Goal: Task Accomplishment & Management: Use online tool/utility

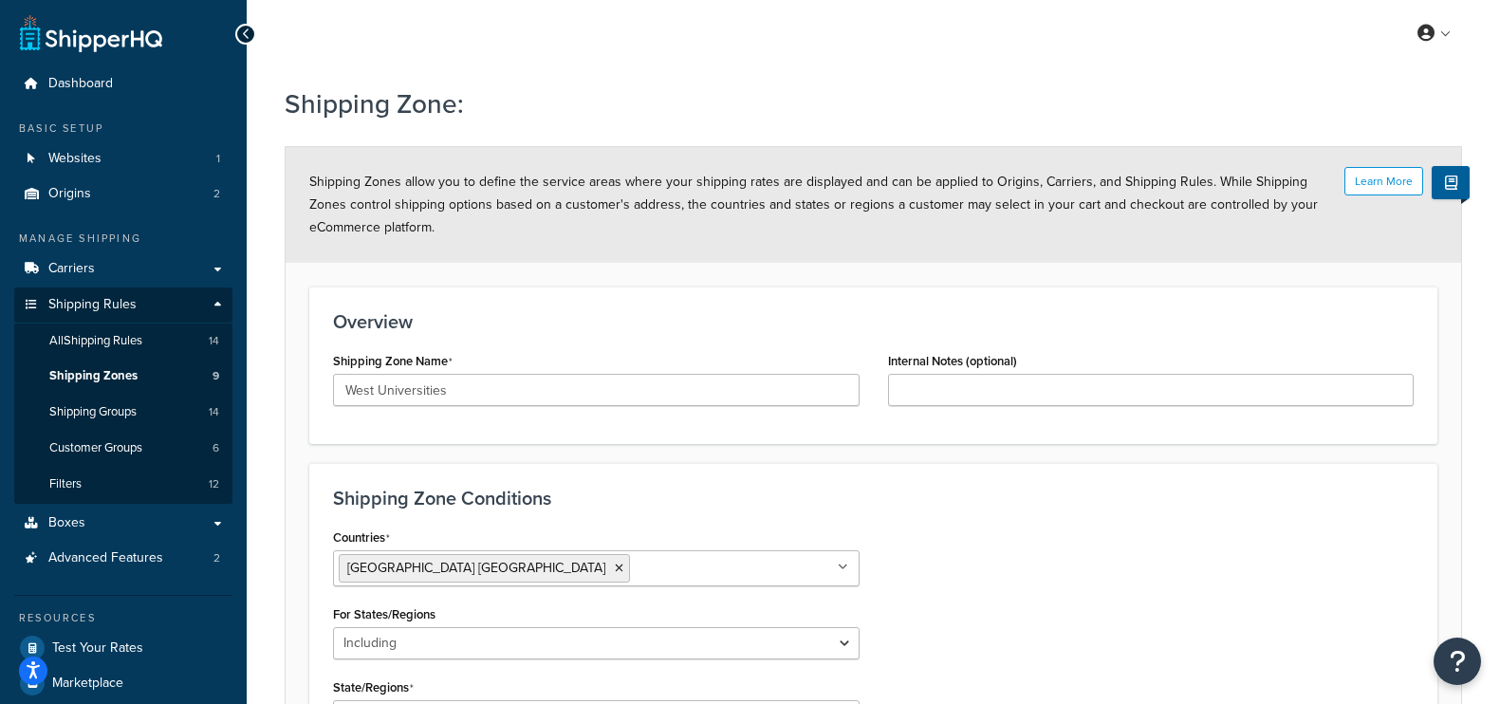
select select "including"
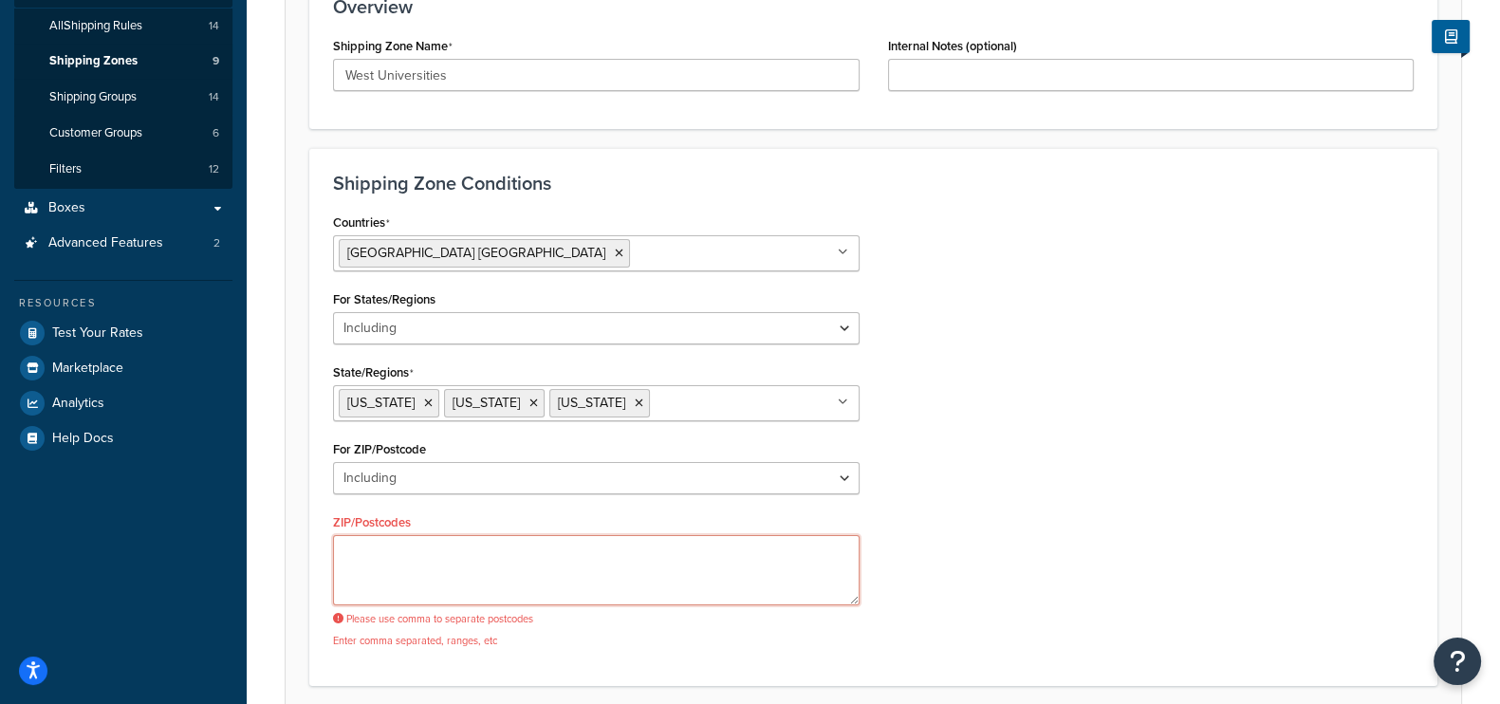
click at [607, 538] on textarea "ZIP/Postcodes" at bounding box center [596, 570] width 527 height 70
click at [1185, 514] on div "Countries [GEOGRAPHIC_DATA] [GEOGRAPHIC_DATA] All Countries ALL [GEOGRAPHIC_DAT…" at bounding box center [873, 435] width 1109 height 453
click at [574, 566] on textarea "ZIP/Postcodes" at bounding box center [596, 570] width 527 height 70
click at [559, 548] on textarea "ZIP/Postcodes" at bounding box center [596, 570] width 527 height 70
click at [1081, 475] on div "Countries [GEOGRAPHIC_DATA] [GEOGRAPHIC_DATA] All Countries ALL [GEOGRAPHIC_DAT…" at bounding box center [873, 435] width 1109 height 453
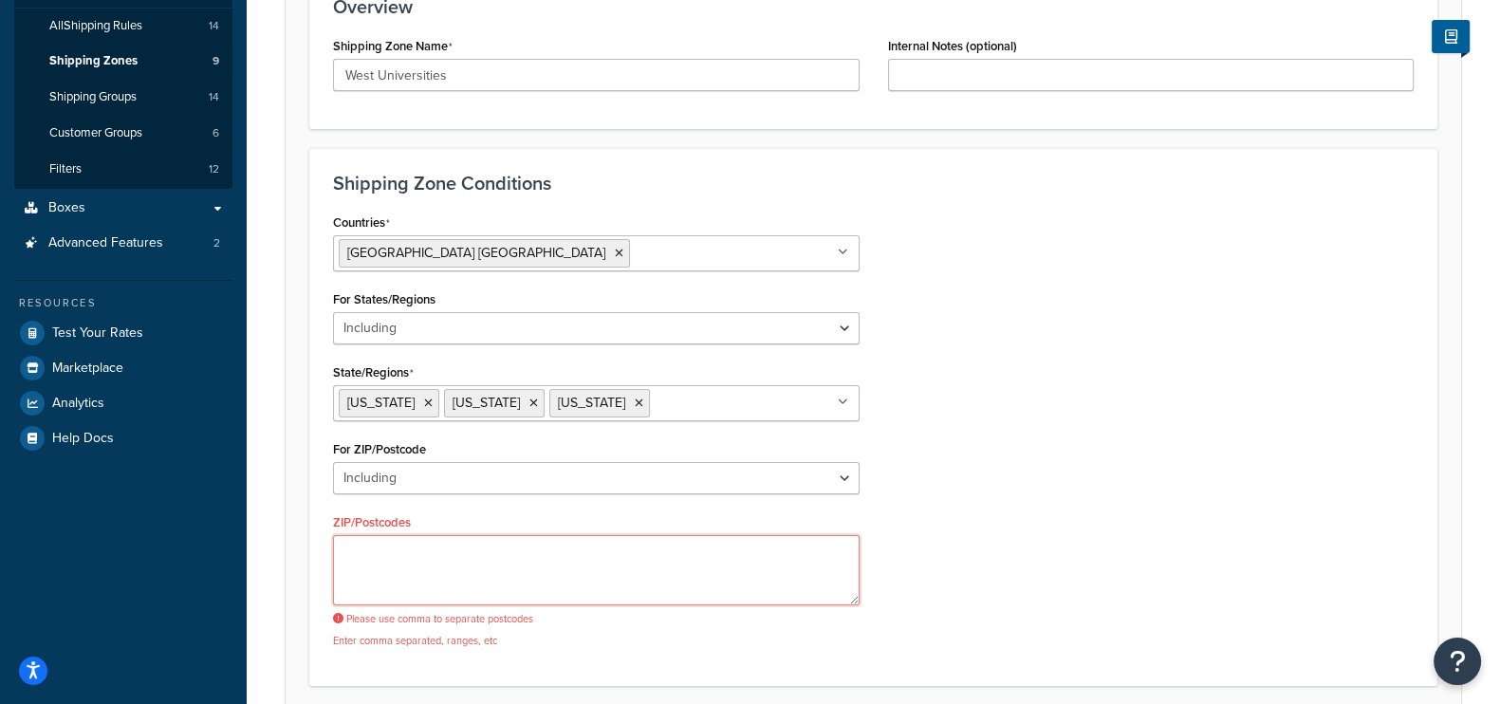
click at [650, 565] on textarea "ZIP/Postcodes" at bounding box center [596, 570] width 527 height 70
click at [456, 401] on span "[US_STATE]" at bounding box center [486, 403] width 67 height 20
click at [374, 401] on span "[US_STATE]" at bounding box center [380, 403] width 67 height 20
click at [456, 402] on span "[US_STATE]" at bounding box center [486, 403] width 67 height 20
click at [564, 405] on span "[US_STATE]" at bounding box center [591, 403] width 67 height 20
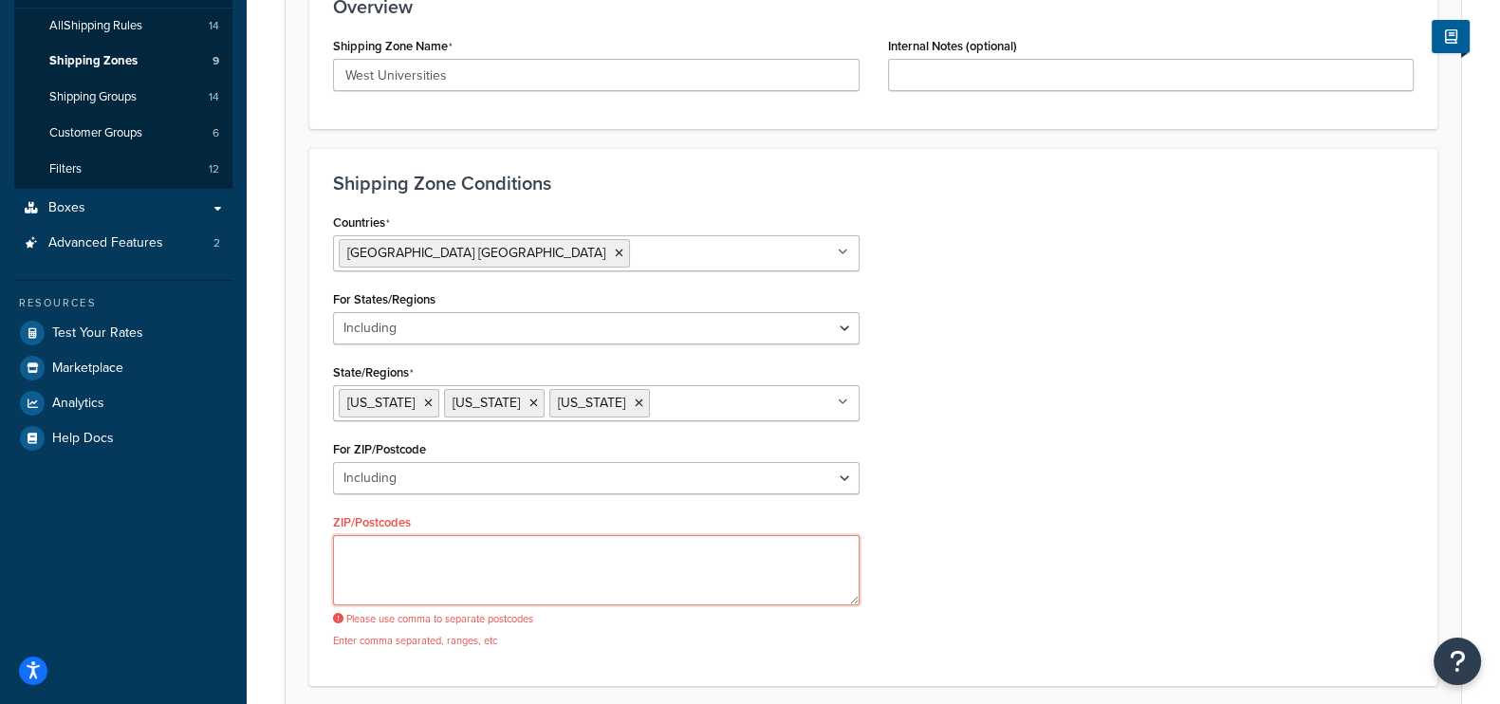
click at [463, 554] on textarea "ZIP/Postcodes" at bounding box center [596, 570] width 527 height 70
click at [1138, 348] on div "Countries [GEOGRAPHIC_DATA] [GEOGRAPHIC_DATA] All Countries ALL [GEOGRAPHIC_DAT…" at bounding box center [873, 435] width 1109 height 453
click at [694, 566] on textarea "ZIP/Postcodes" at bounding box center [596, 570] width 527 height 70
click at [902, 511] on div "Countries [GEOGRAPHIC_DATA] [GEOGRAPHIC_DATA] All Countries ALL [GEOGRAPHIC_DAT…" at bounding box center [873, 435] width 1109 height 453
click at [718, 548] on textarea "ZIP/Postcodes" at bounding box center [596, 570] width 527 height 70
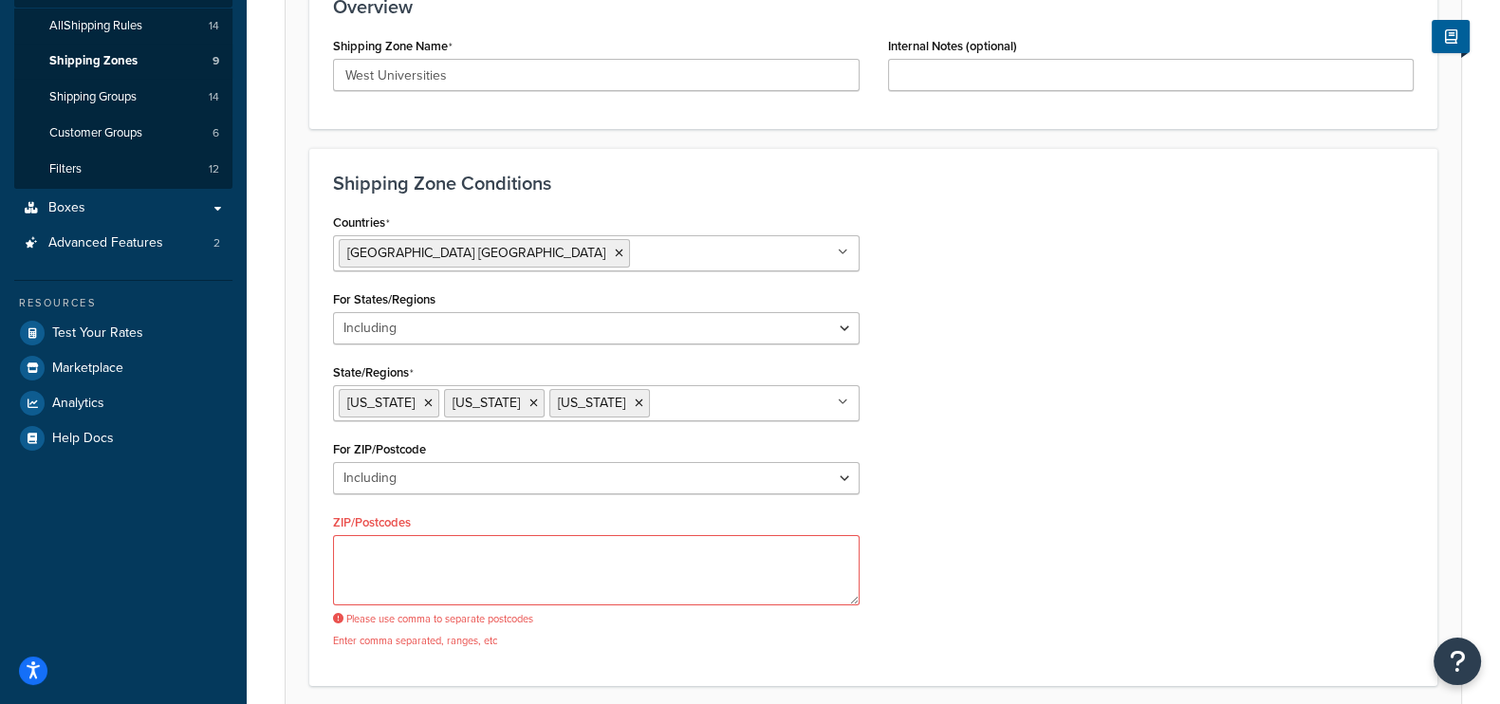
click at [718, 527] on div "ZIP/Postcodes Please use comma to separate postcodes Enter comma separated, ran…" at bounding box center [596, 578] width 527 height 139
click at [652, 557] on textarea "ZIP/Postcodes" at bounding box center [596, 570] width 527 height 70
click at [418, 565] on textarea "ZIP/Postcodes" at bounding box center [596, 570] width 527 height 70
click at [445, 524] on div "ZIP/Postcodes Please use comma to separate postcodes Enter comma separated, ran…" at bounding box center [596, 578] width 527 height 139
click at [430, 562] on textarea "ZIP/Postcodes" at bounding box center [596, 570] width 527 height 70
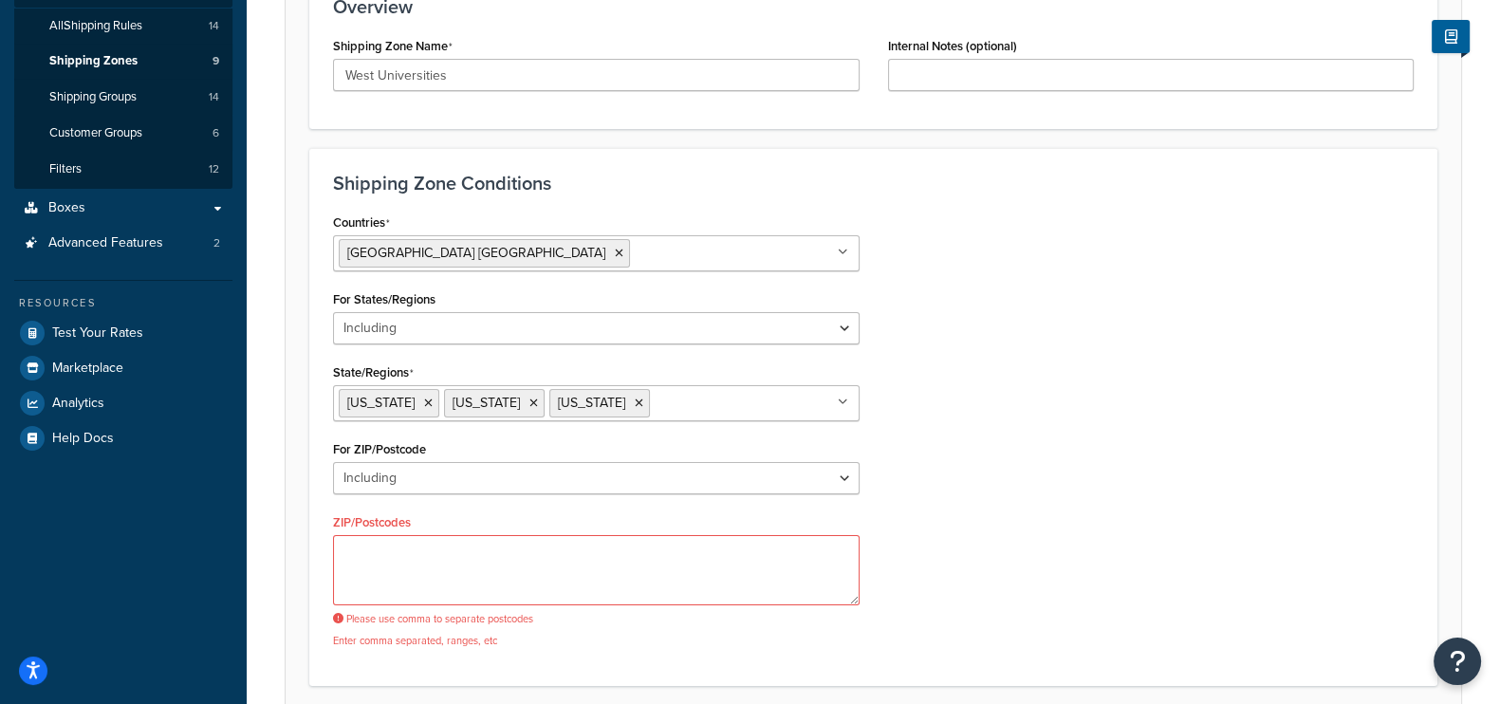
click at [959, 524] on div "Countries [GEOGRAPHIC_DATA] [GEOGRAPHIC_DATA] All Countries ALL [GEOGRAPHIC_DAT…" at bounding box center [873, 435] width 1109 height 453
click at [781, 548] on textarea "ZIP/Postcodes" at bounding box center [596, 570] width 527 height 70
click at [866, 509] on div "Countries [GEOGRAPHIC_DATA] [GEOGRAPHIC_DATA] All Countries ALL [GEOGRAPHIC_DAT…" at bounding box center [596, 435] width 555 height 453
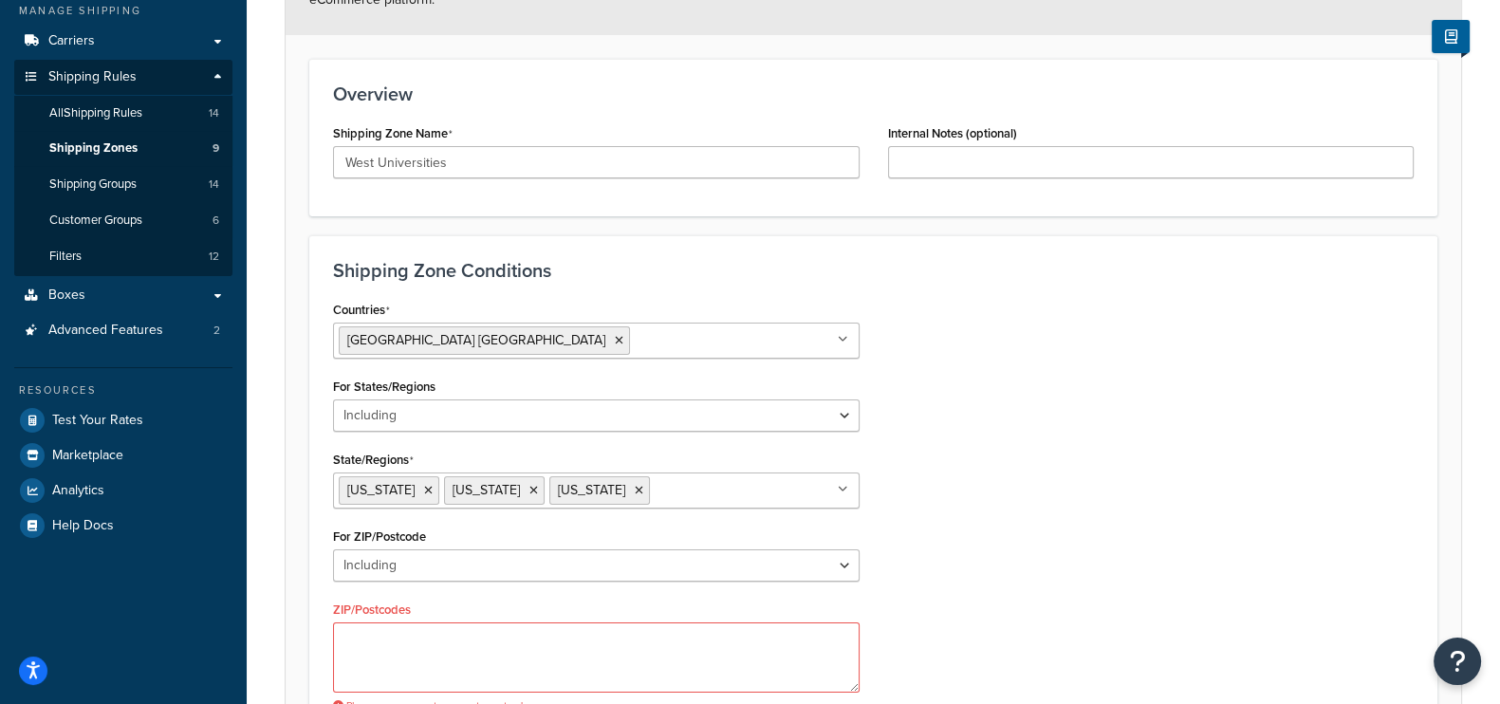
scroll to position [356, 0]
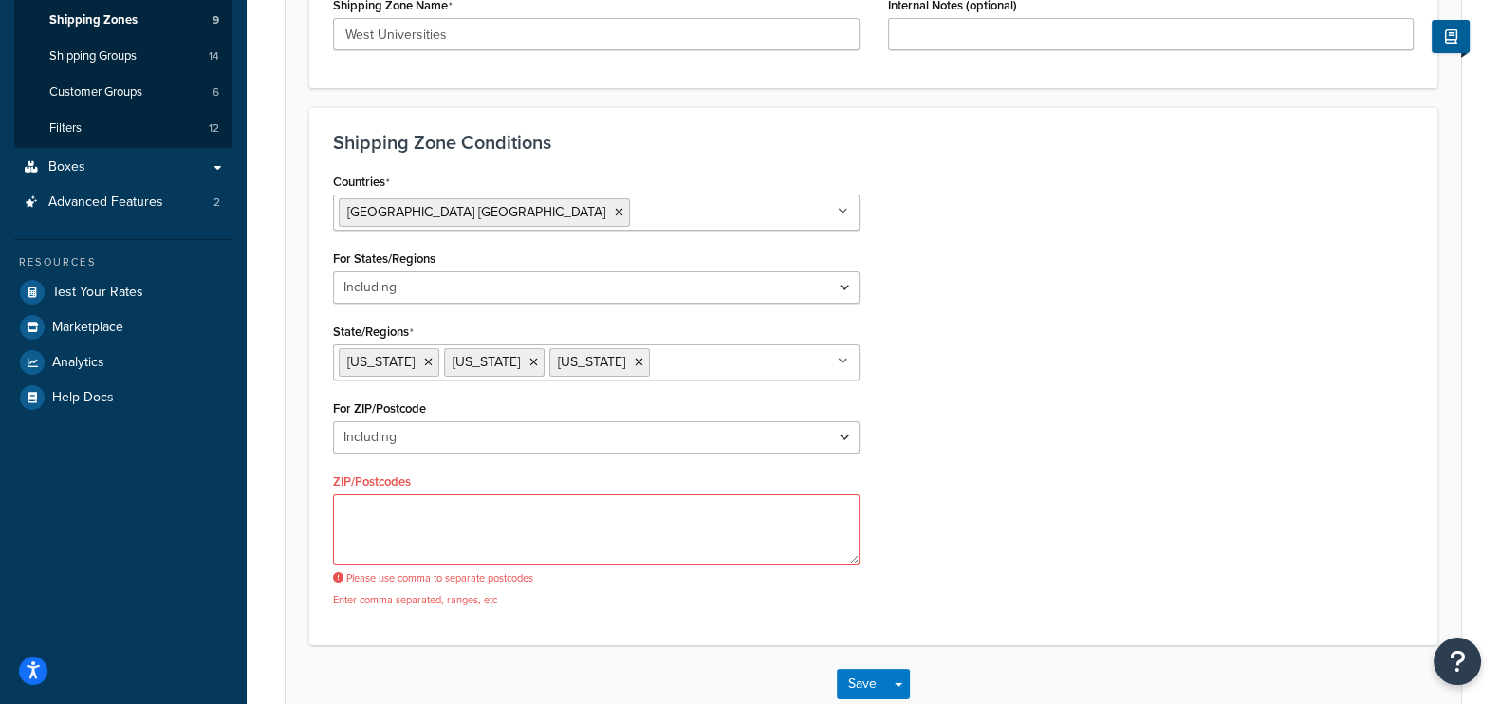
click at [1014, 456] on div "Countries [GEOGRAPHIC_DATA] [GEOGRAPHIC_DATA] All Countries ALL [GEOGRAPHIC_DAT…" at bounding box center [873, 394] width 1109 height 453
click at [713, 537] on textarea "ZIP/Postcodes" at bounding box center [596, 529] width 527 height 70
click at [941, 476] on div "Countries [GEOGRAPHIC_DATA] [GEOGRAPHIC_DATA] All Countries ALL [GEOGRAPHIC_DAT…" at bounding box center [873, 394] width 1109 height 453
click at [767, 497] on textarea "ZIP/Postcodes" at bounding box center [596, 529] width 527 height 70
click at [882, 463] on div "Countries [GEOGRAPHIC_DATA] [GEOGRAPHIC_DATA] All Countries ALL [GEOGRAPHIC_DAT…" at bounding box center [873, 394] width 1109 height 453
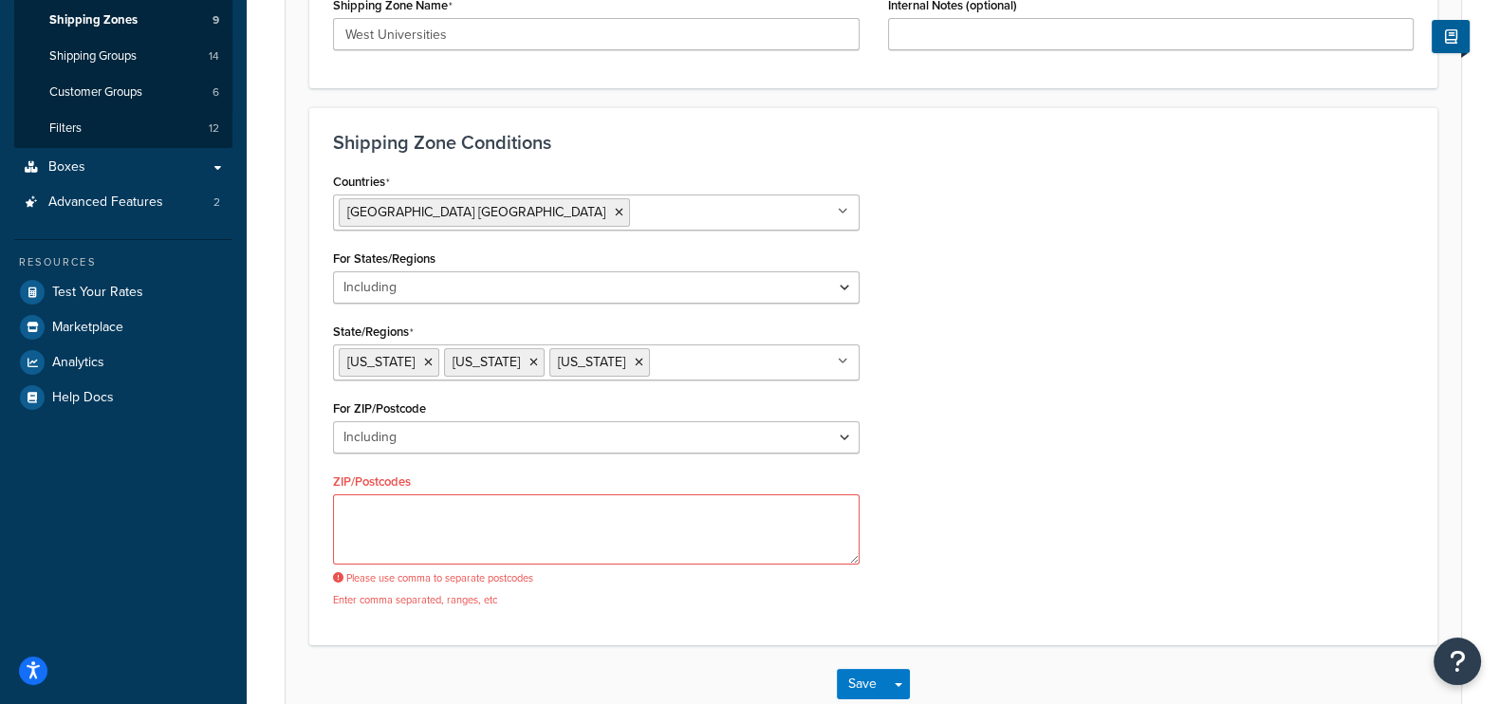
click at [980, 163] on div "Shipping Zone Conditions Countries [GEOGRAPHIC_DATA] [GEOGRAPHIC_DATA] All Coun…" at bounding box center [873, 376] width 1128 height 538
click at [475, 436] on select "All Including Excluding" at bounding box center [596, 437] width 527 height 32
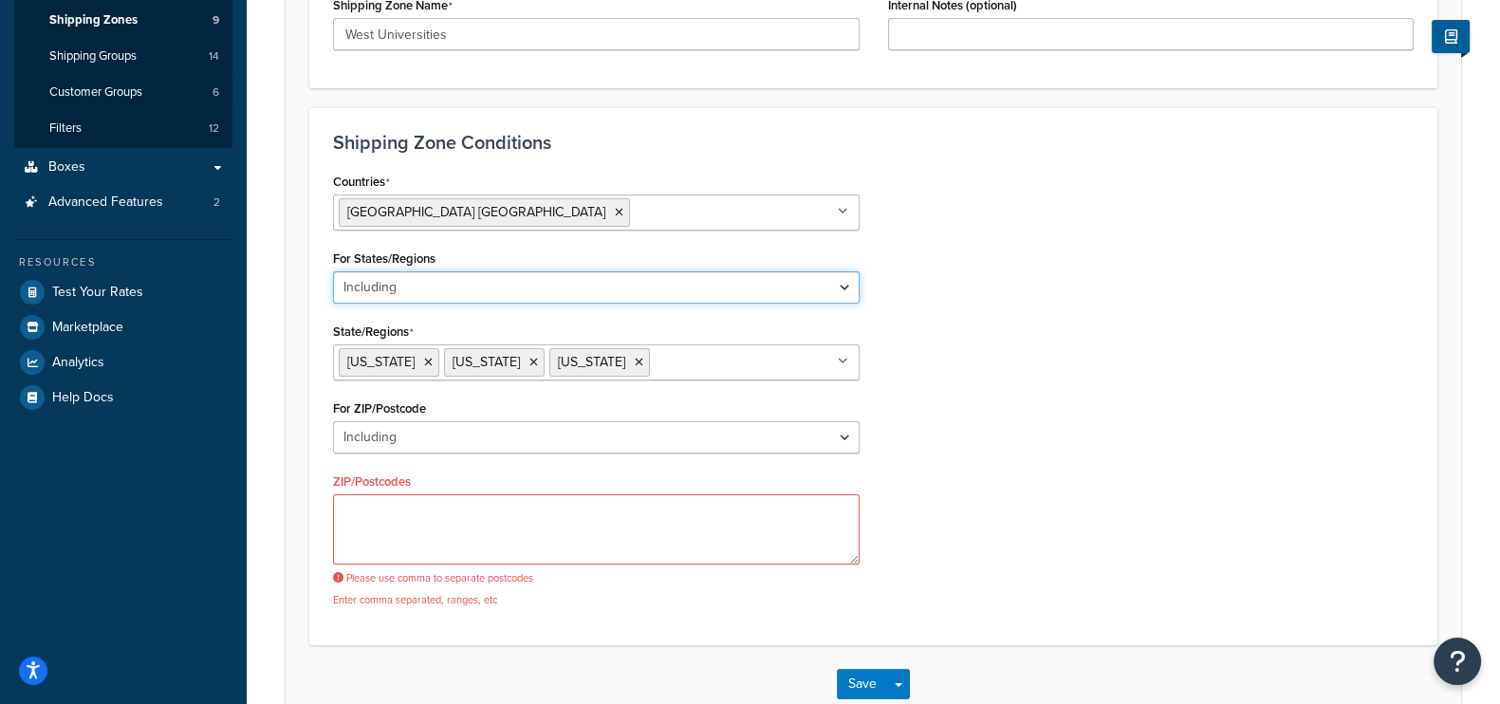
click at [521, 295] on select "All Including Excluding" at bounding box center [596, 287] width 527 height 32
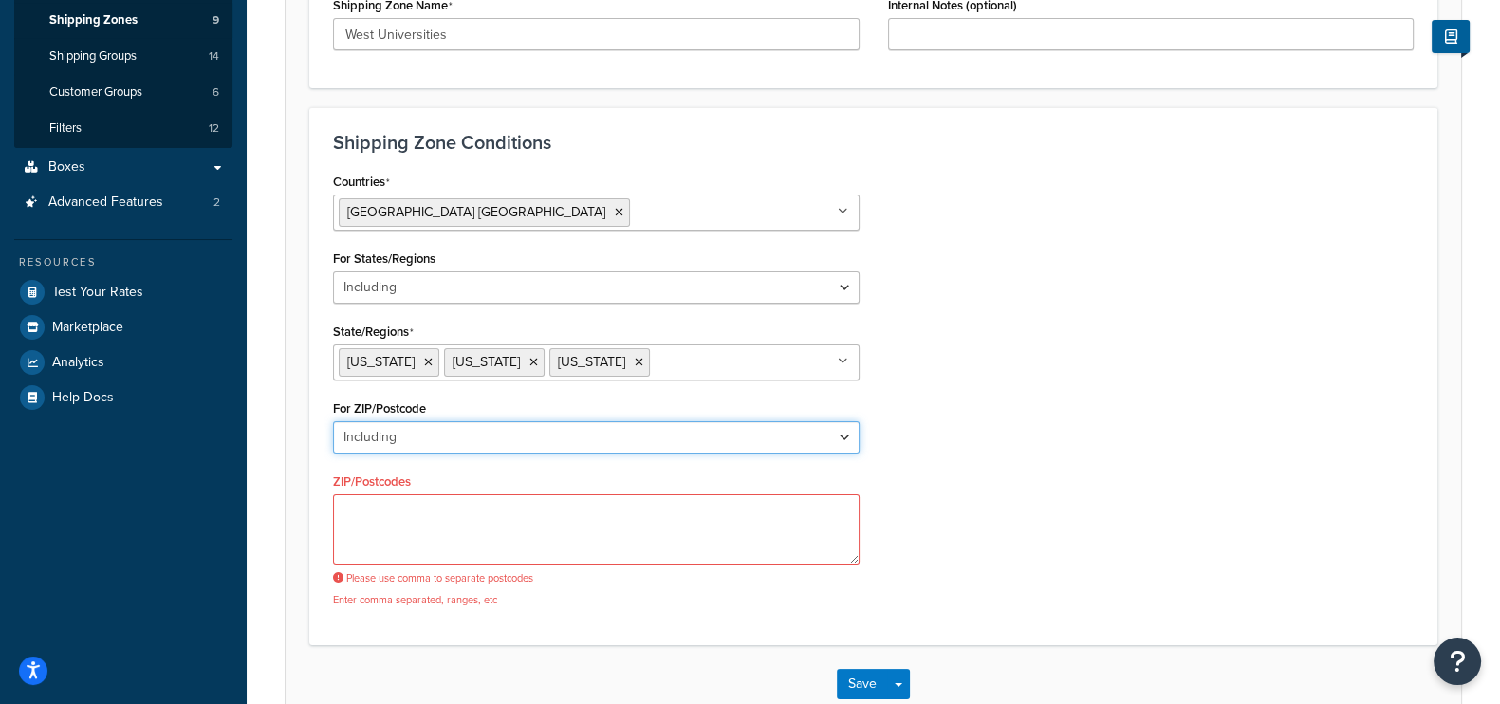
click at [484, 428] on select "All Including Excluding" at bounding box center [596, 437] width 527 height 32
drag, startPoint x: 1105, startPoint y: 328, endPoint x: 994, endPoint y: 326, distance: 111.0
click at [1105, 328] on div "Countries [GEOGRAPHIC_DATA] [GEOGRAPHIC_DATA] All Countries ALL [GEOGRAPHIC_DAT…" at bounding box center [873, 394] width 1109 height 453
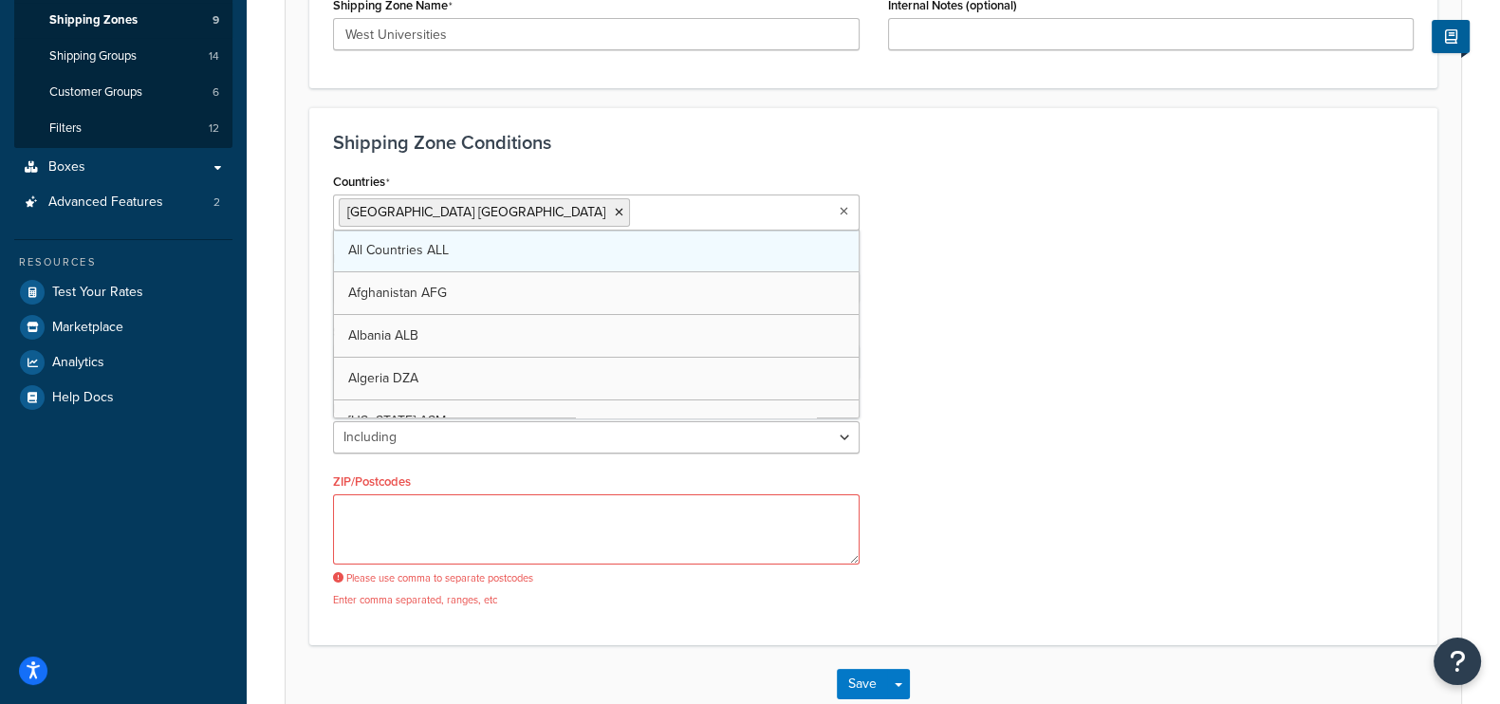
click at [657, 223] on ul "[GEOGRAPHIC_DATA] [GEOGRAPHIC_DATA]" at bounding box center [596, 212] width 527 height 36
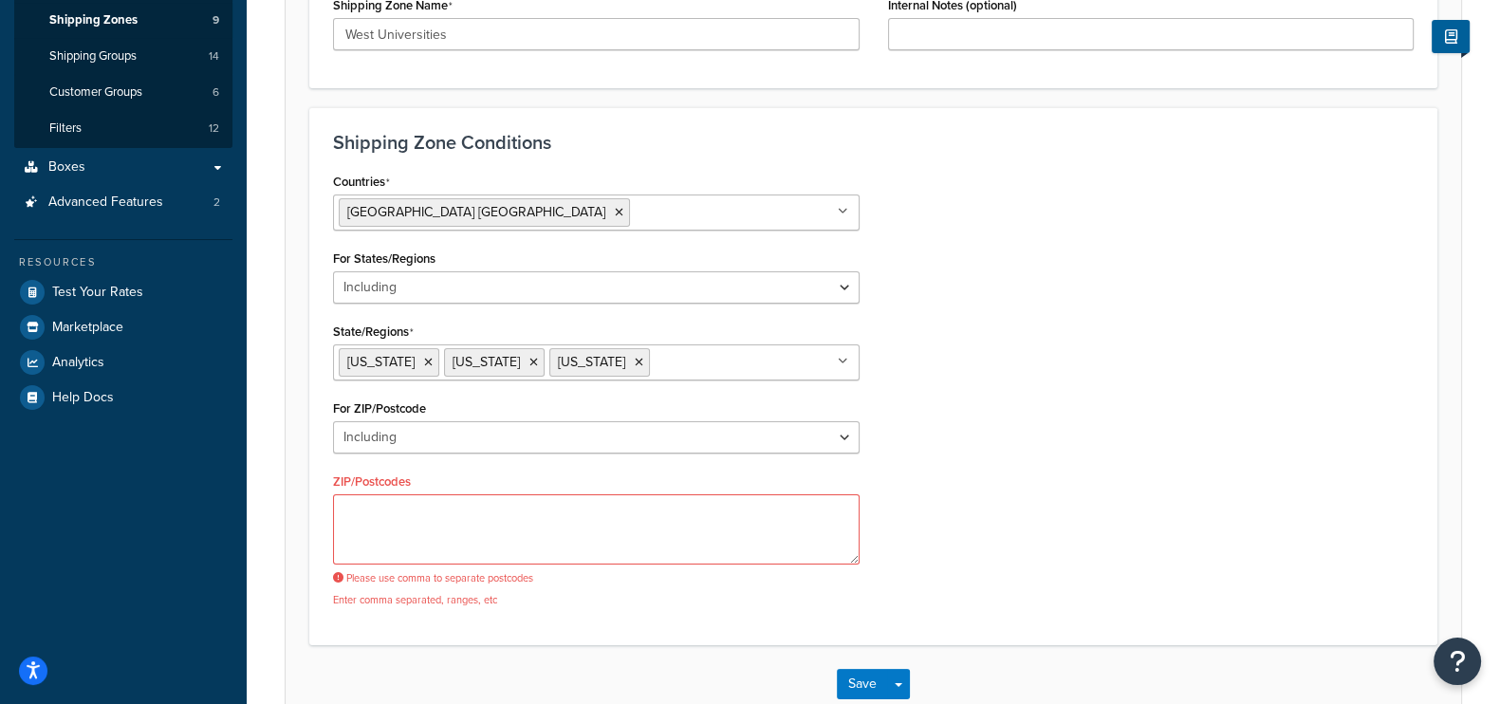
drag, startPoint x: 1049, startPoint y: 193, endPoint x: 783, endPoint y: 263, distance: 275.7
click at [1049, 194] on div "Countries [GEOGRAPHIC_DATA] [GEOGRAPHIC_DATA] All Countries ALL [GEOGRAPHIC_DAT…" at bounding box center [873, 394] width 1109 height 453
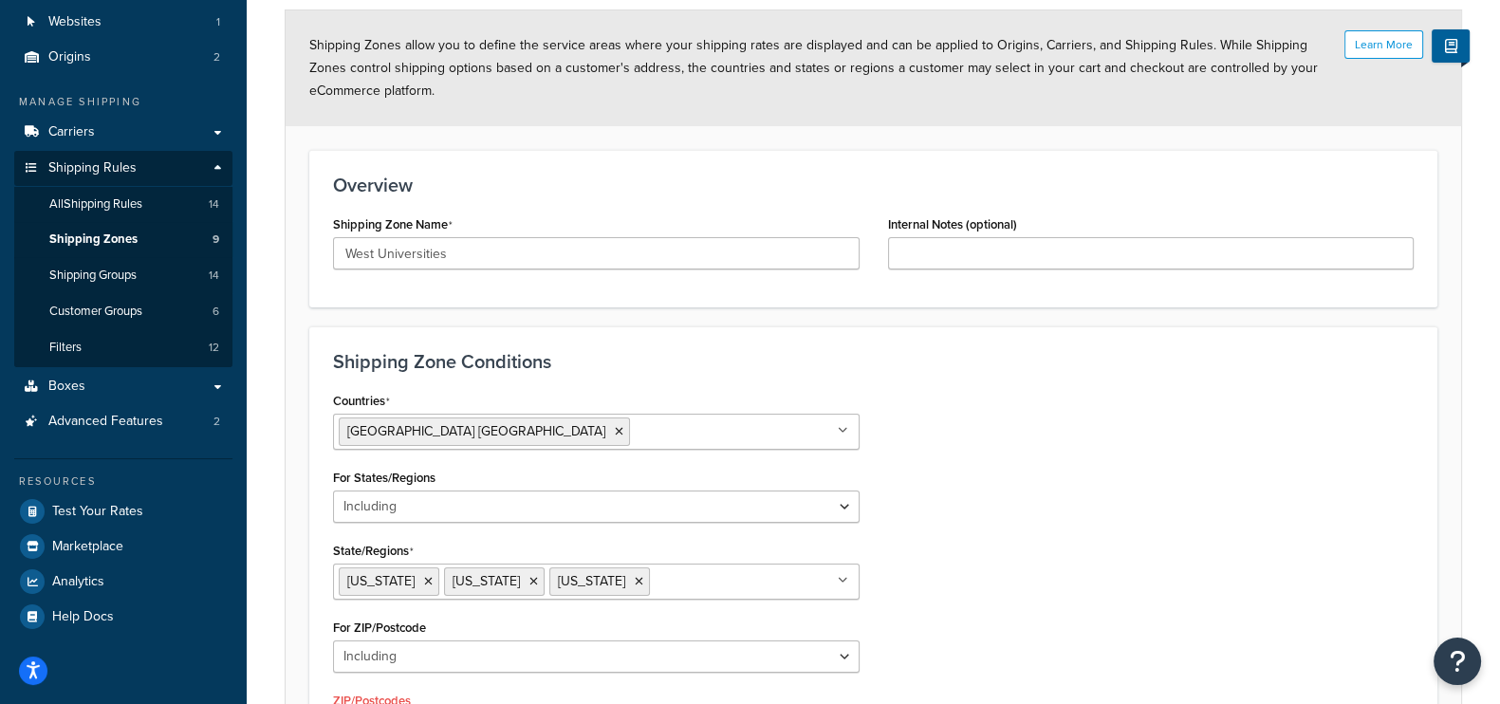
scroll to position [0, 0]
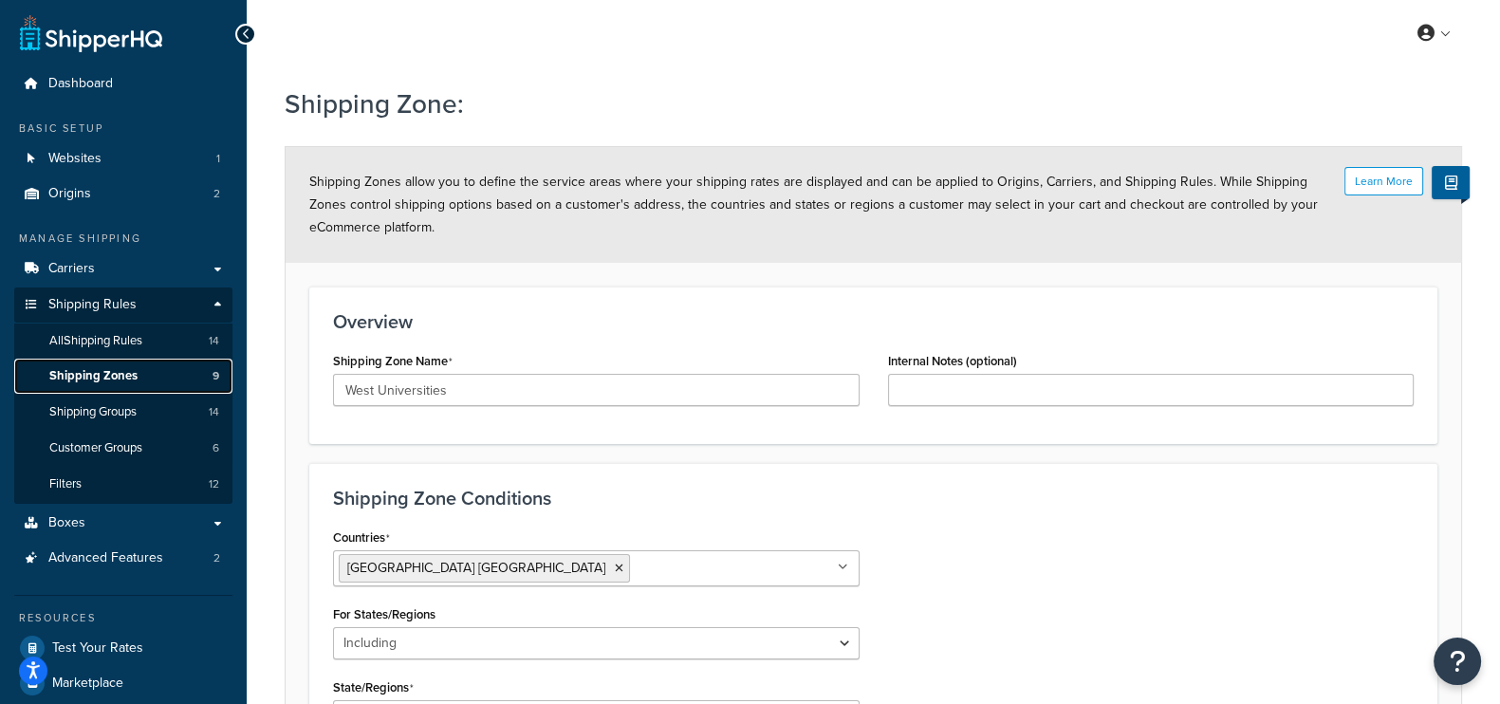
click at [104, 379] on span "Shipping Zones" at bounding box center [93, 376] width 88 height 16
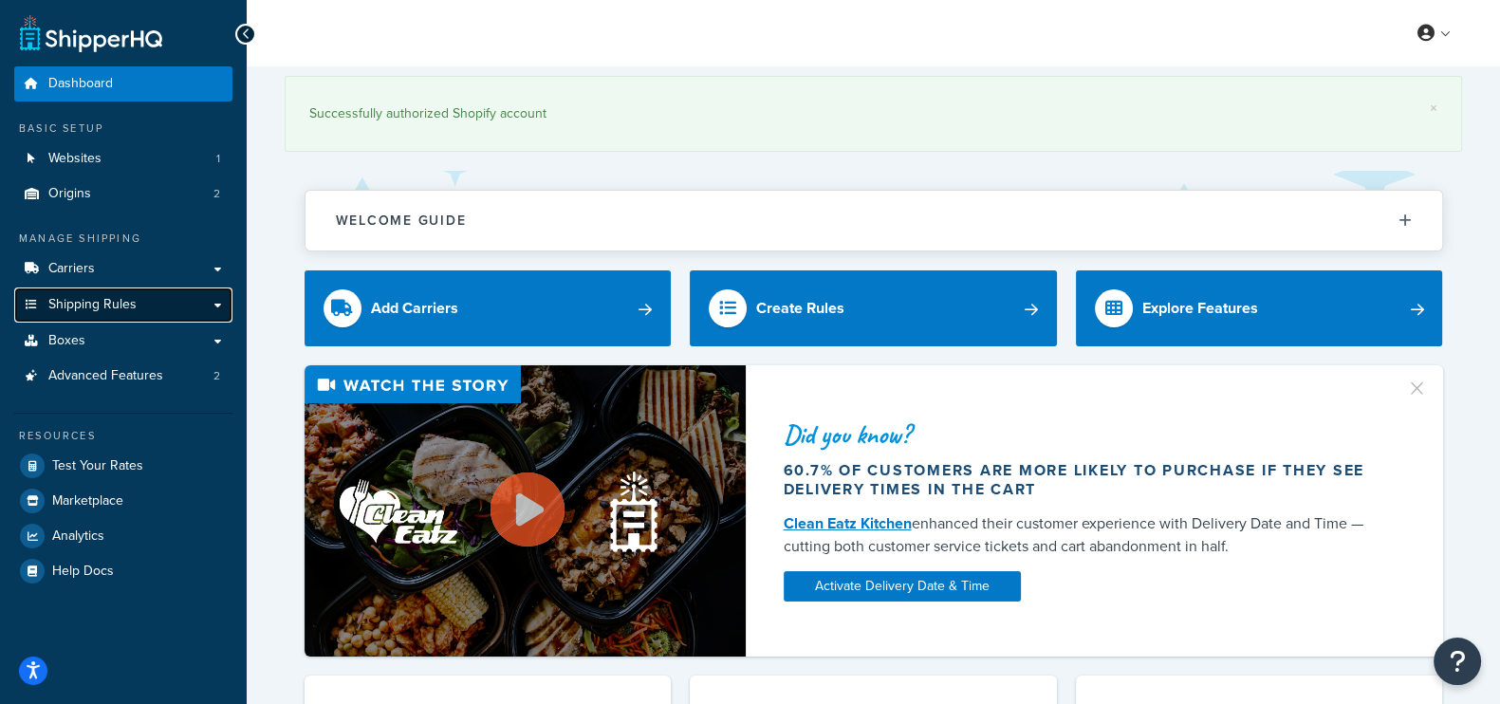
click at [116, 300] on span "Shipping Rules" at bounding box center [92, 305] width 88 height 16
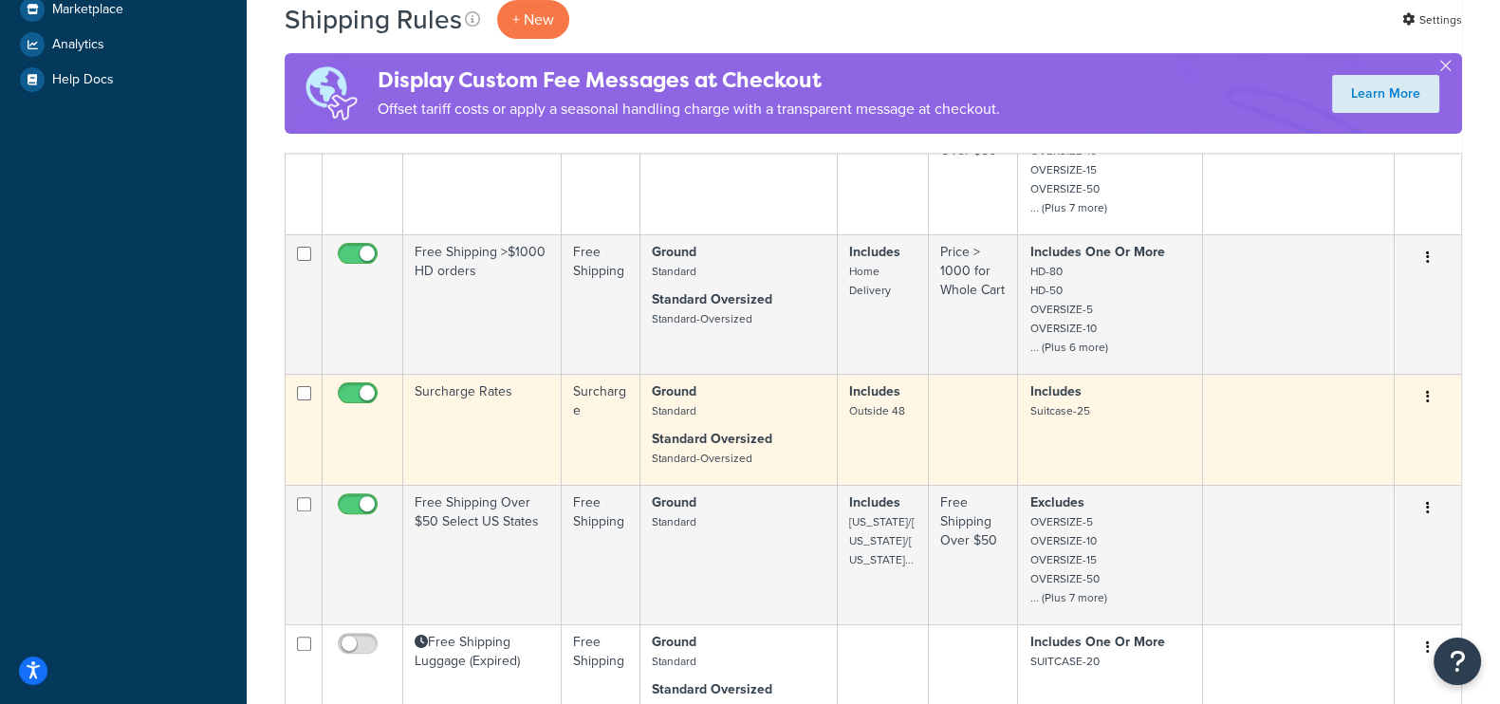
scroll to position [712, 0]
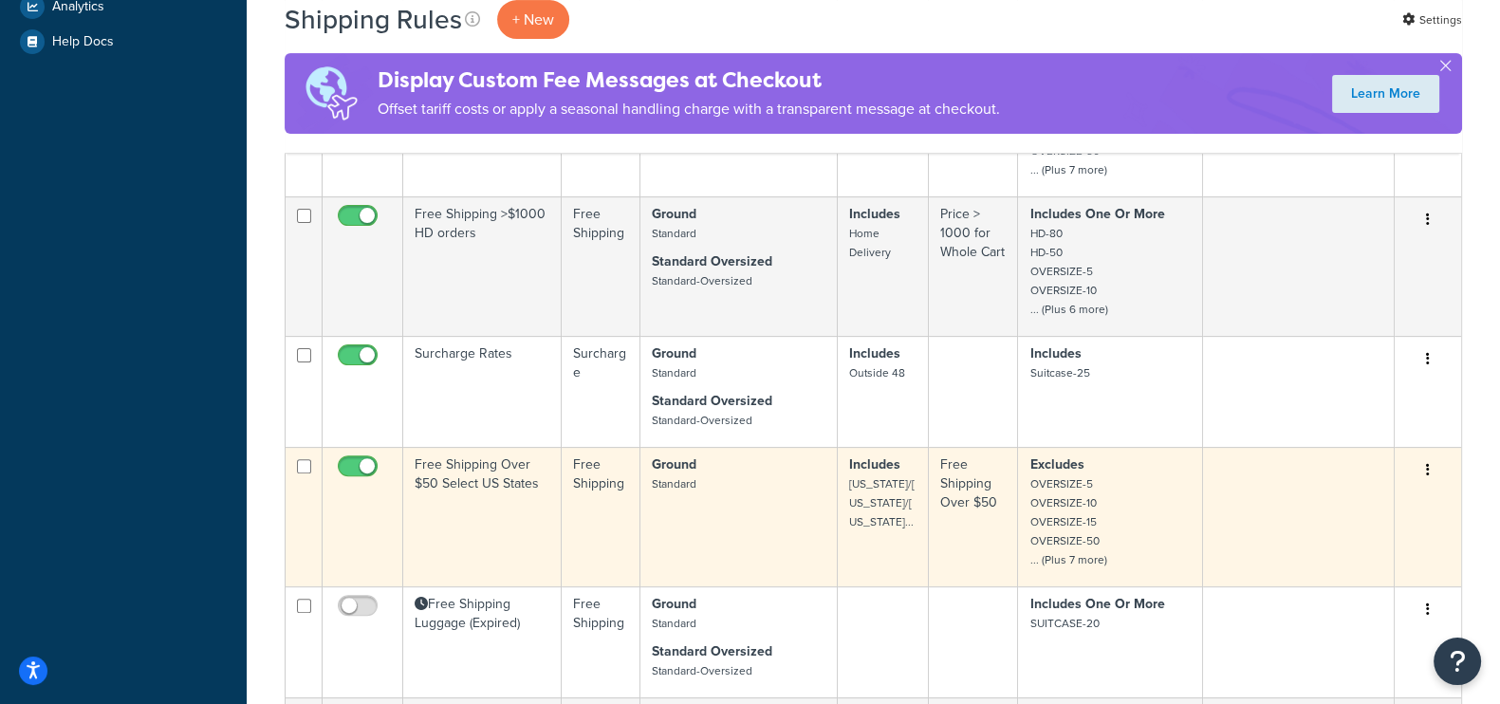
drag, startPoint x: 496, startPoint y: 482, endPoint x: 498, endPoint y: 497, distance: 15.3
click at [495, 494] on td "Free Shipping Over $50 Select US States" at bounding box center [482, 516] width 158 height 139
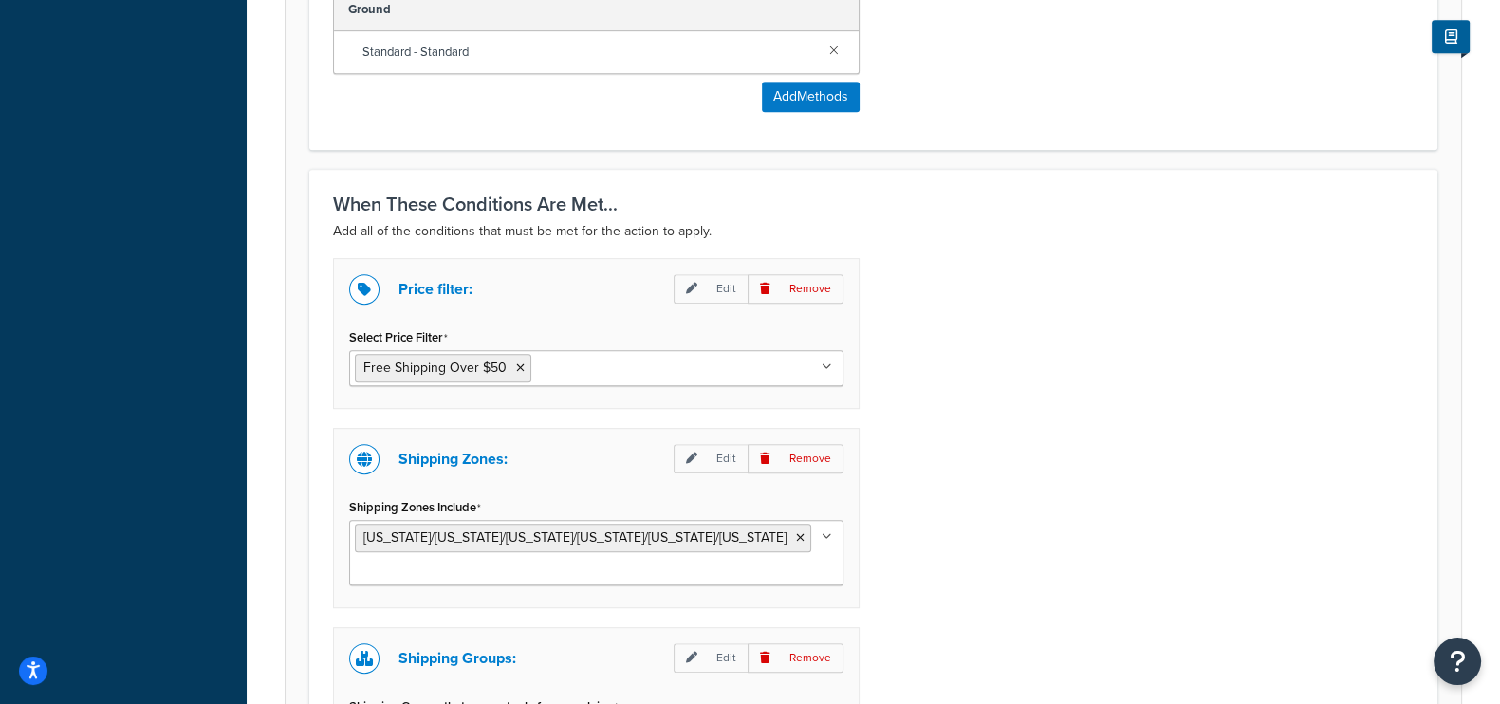
click at [1311, 419] on div "Price filter: Edit Remove Select Price Filter Free Shipping Over $50 Free Shipp…" at bounding box center [873, 591] width 1109 height 667
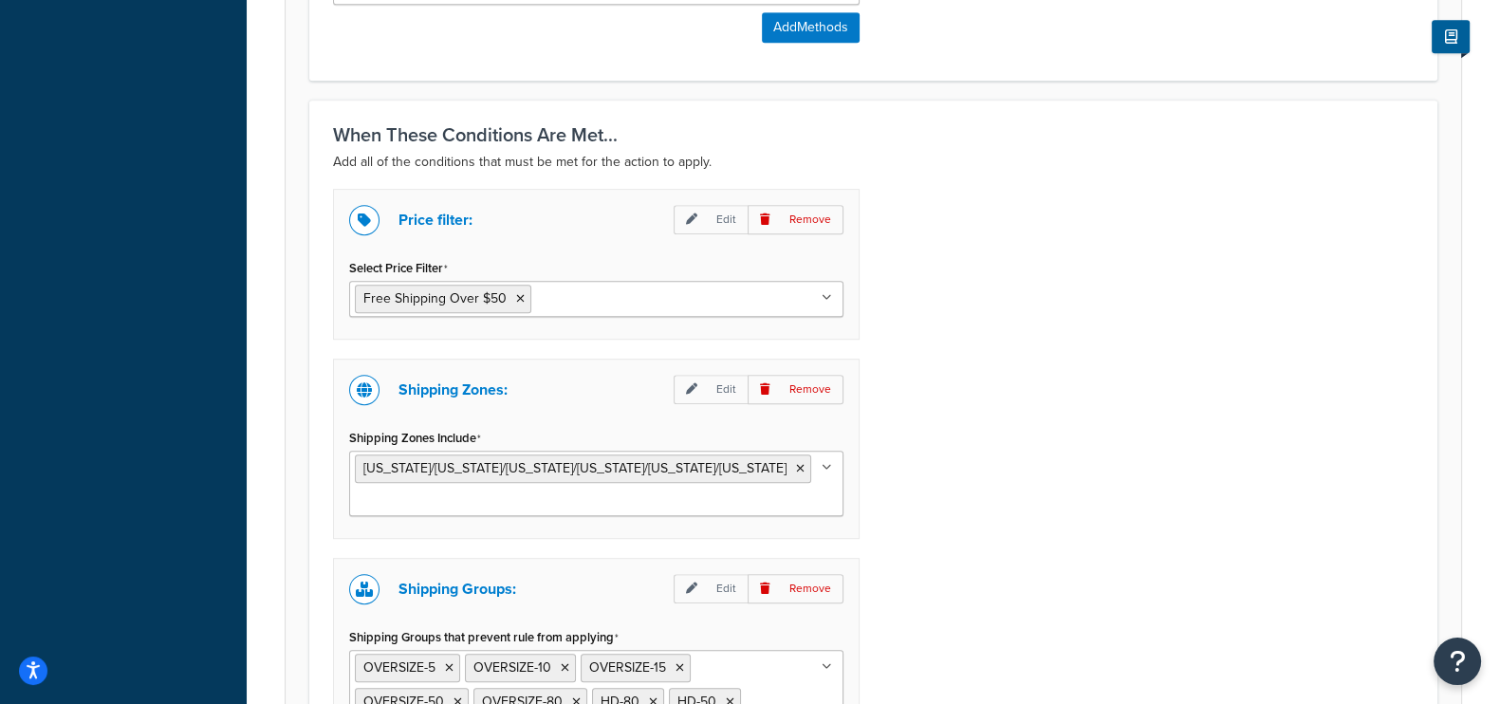
scroll to position [1305, 0]
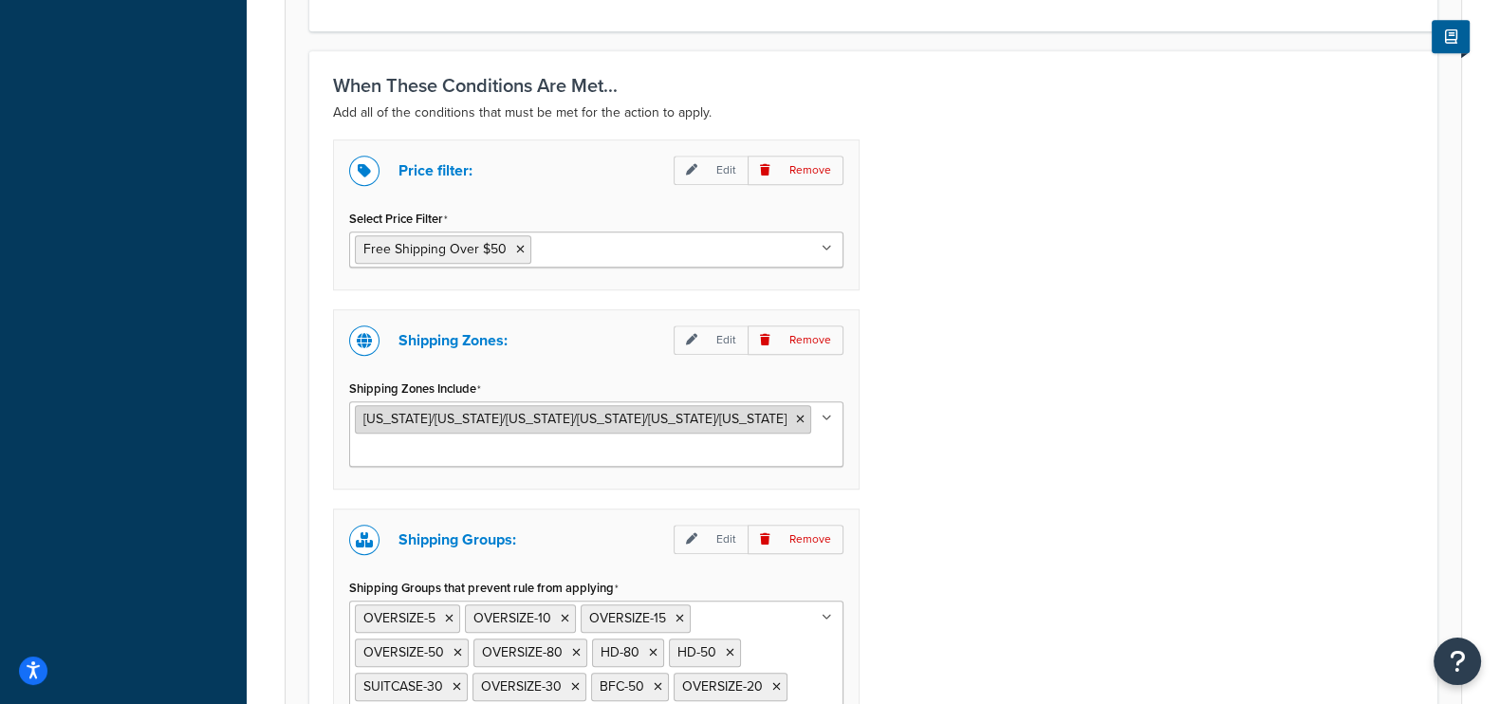
click at [410, 414] on span "Massachusetts/Washington/Oregon/Texas/Illinois/California" at bounding box center [574, 419] width 423 height 20
drag, startPoint x: 410, startPoint y: 414, endPoint x: 555, endPoint y: 419, distance: 145.3
click at [553, 419] on span "Massachusetts/Washington/Oregon/Texas/Illinois/California" at bounding box center [574, 419] width 423 height 20
click at [637, 423] on span "Massachusetts/Washington/Oregon/Texas/Illinois/California" at bounding box center [574, 419] width 423 height 20
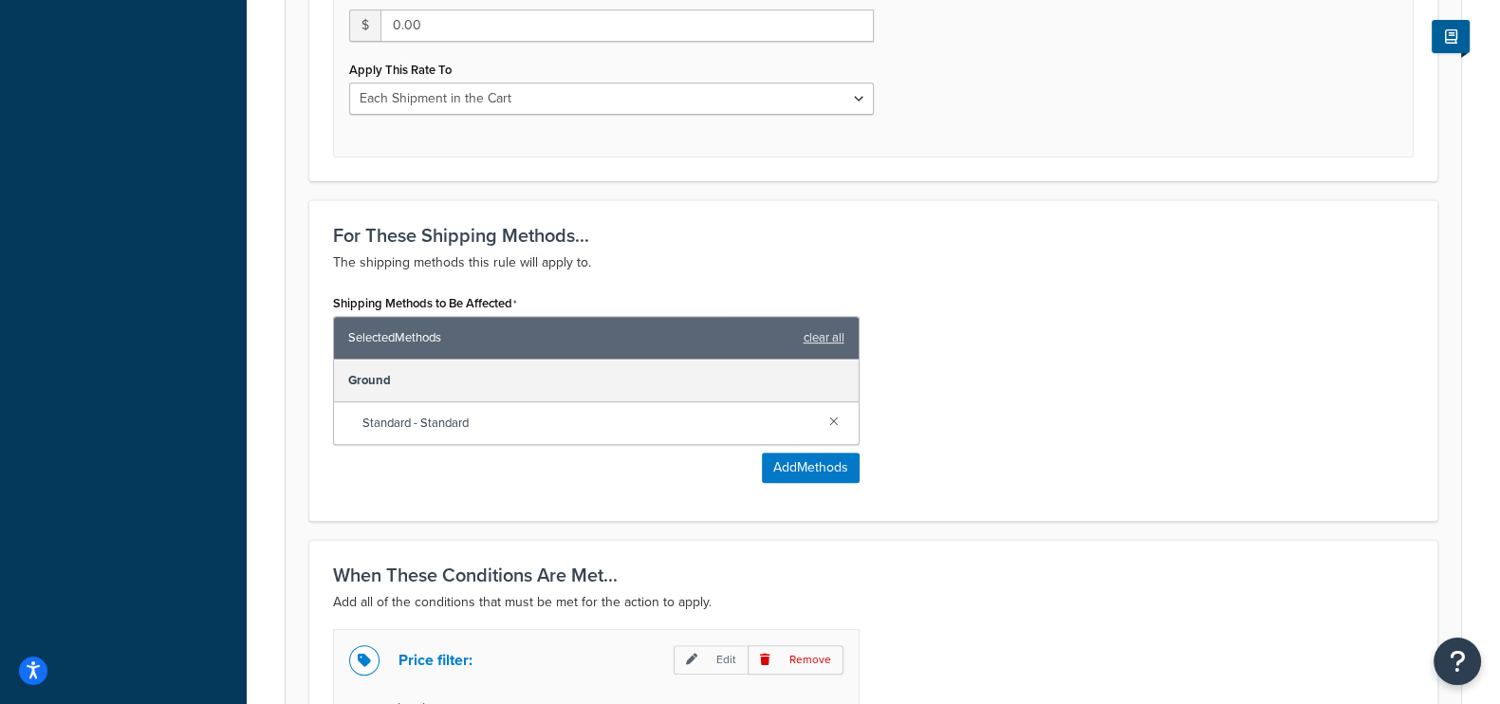
scroll to position [593, 0]
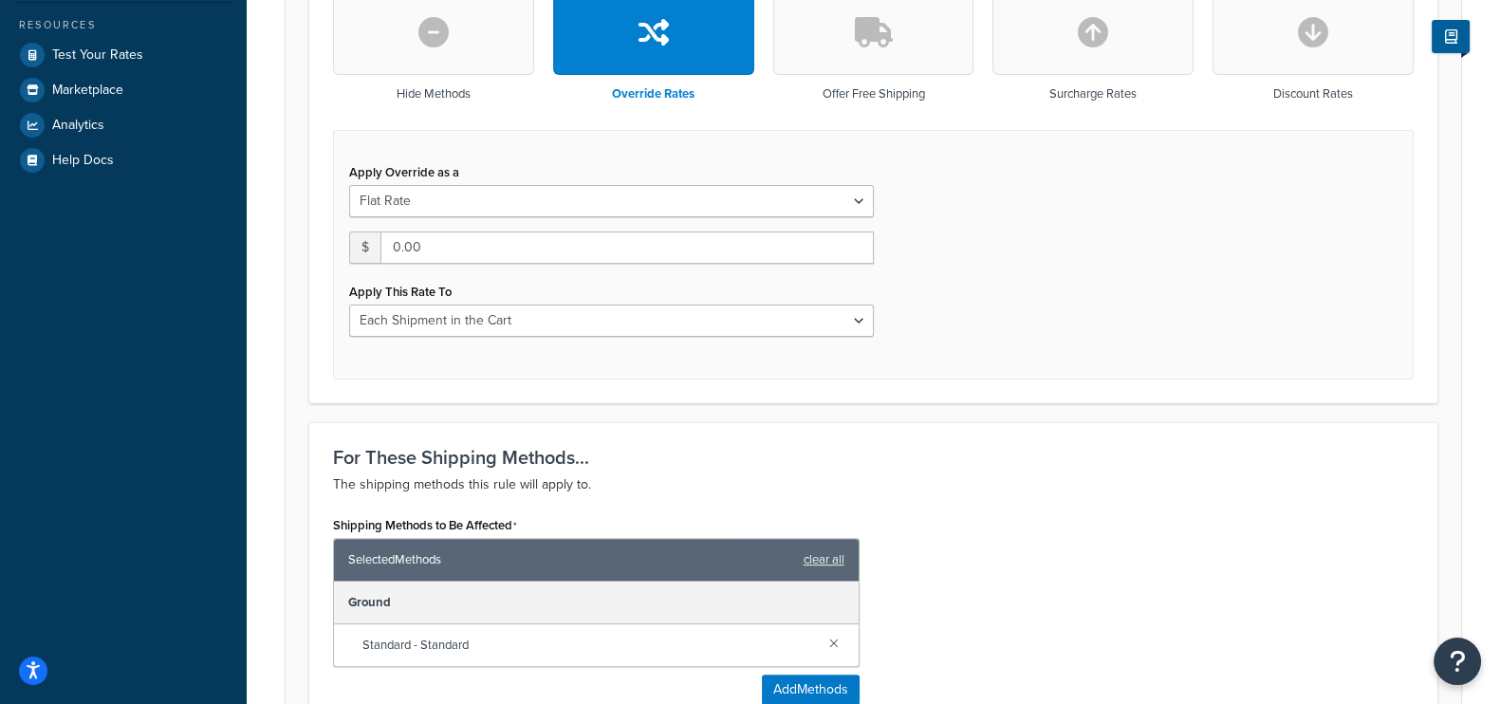
click at [1205, 362] on div "Apply Override as a Flat Rate Percentage Flat Rate & Percentage $ 0.00 Apply Th…" at bounding box center [873, 255] width 1081 height 250
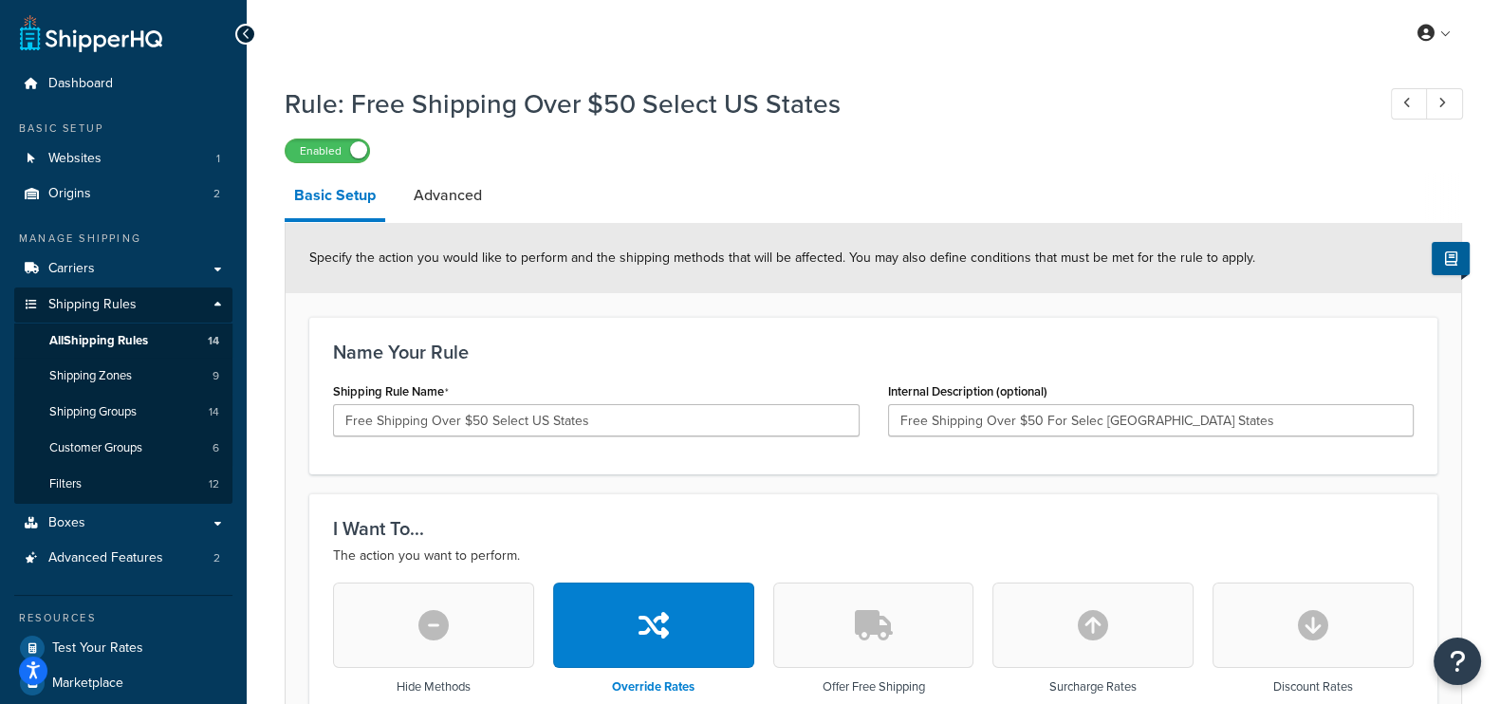
click at [972, 97] on h1 "Rule: Free Shipping Over $50 Select US States" at bounding box center [820, 103] width 1071 height 37
click at [925, 120] on h1 "Rule: Free Shipping Over $50 Select US States" at bounding box center [820, 103] width 1071 height 37
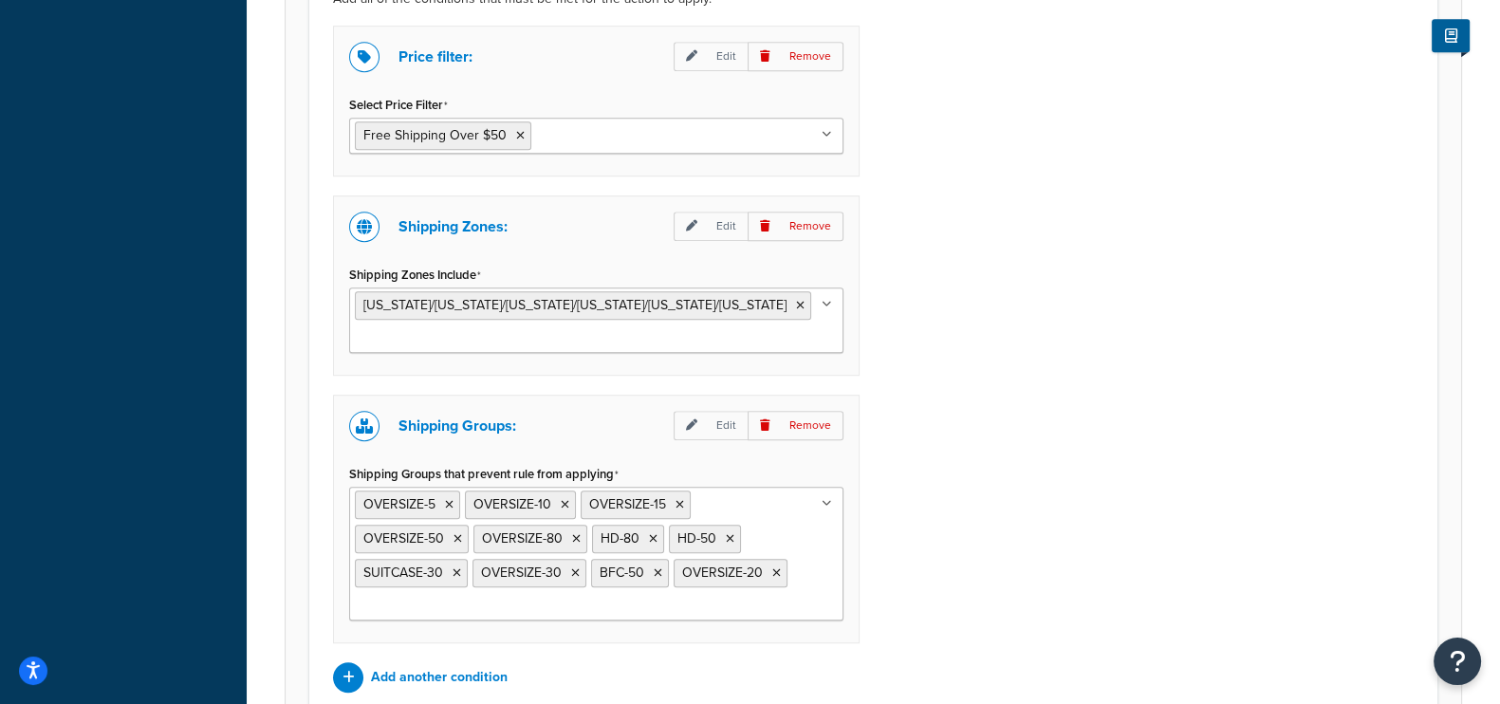
scroll to position [1423, 0]
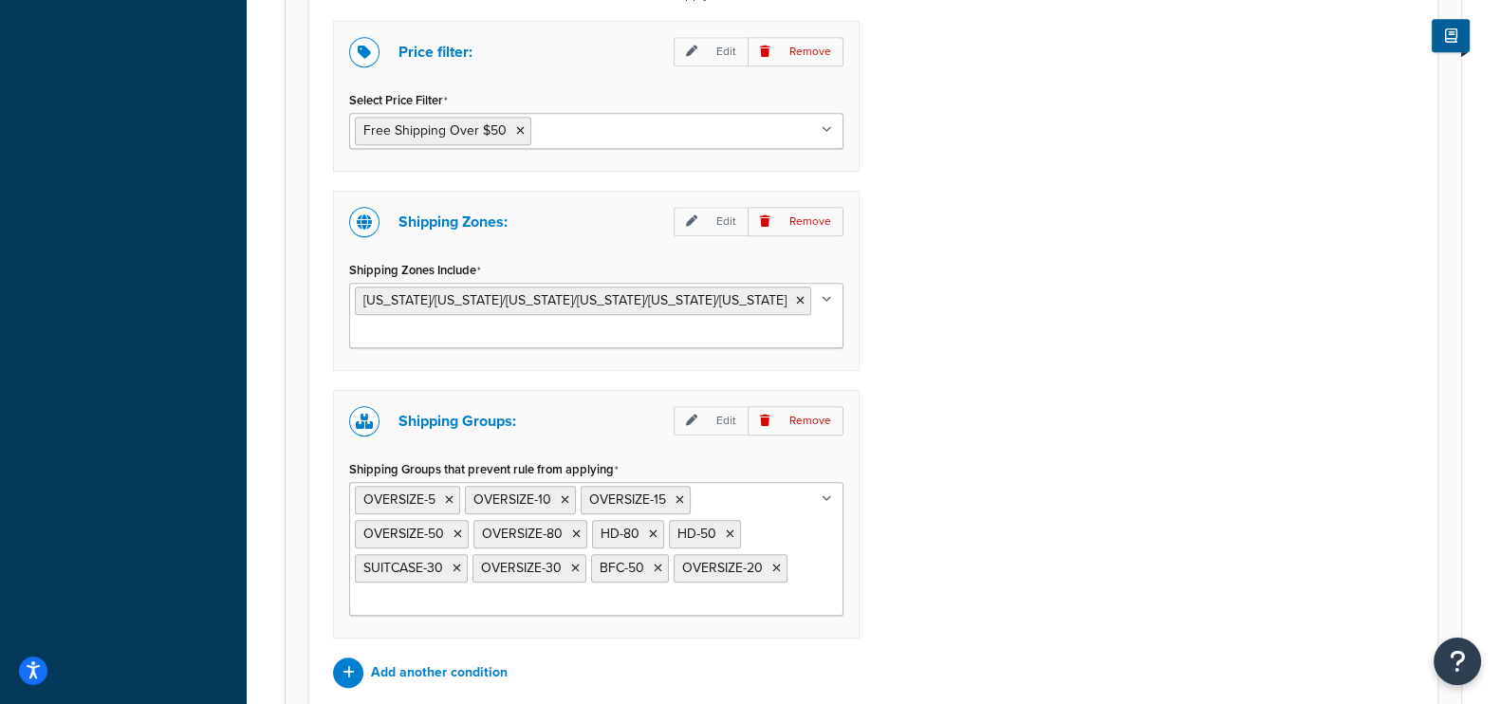
click at [1021, 342] on div "Price filter: Edit Remove Select Price Filter Free Shipping Over $50 Free Shipp…" at bounding box center [873, 354] width 1109 height 667
click at [1054, 283] on div "Price filter: Edit Remove Select Price Filter Free Shipping Over $50 Free Shipp…" at bounding box center [873, 354] width 1109 height 667
